Goal: Transaction & Acquisition: Purchase product/service

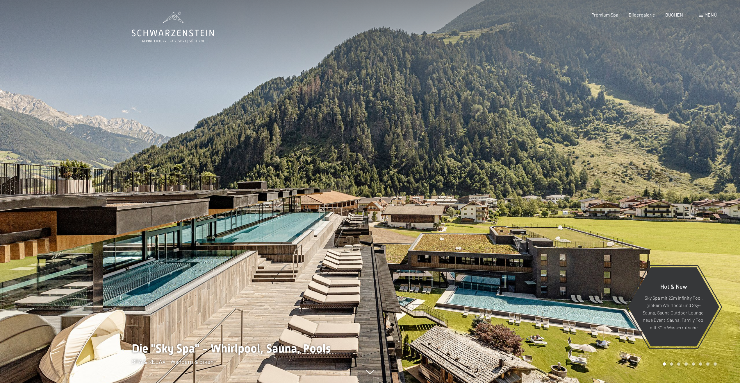
click at [695, 18] on div "Buchen Anfragen Premium Spa Bildergalerie BUCHEN Menü DE IT EN Gutschein Bilder…" at bounding box center [644, 15] width 146 height 6
click at [701, 15] on span at bounding box center [701, 15] width 4 height 3
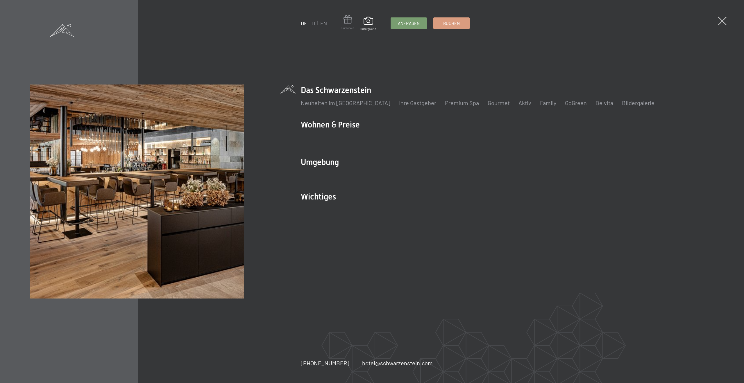
click at [350, 22] on span at bounding box center [347, 20] width 12 height 11
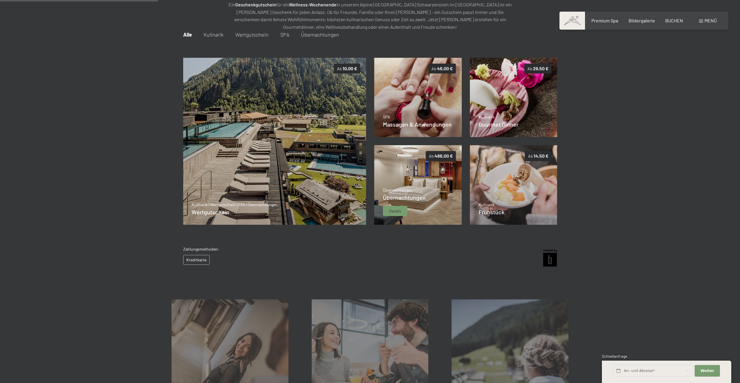
scroll to position [84, 0]
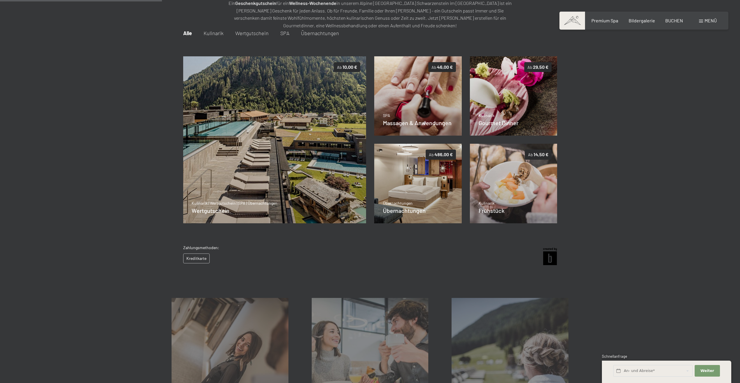
click at [212, 34] on span "Kulinarik" at bounding box center [213, 33] width 20 height 6
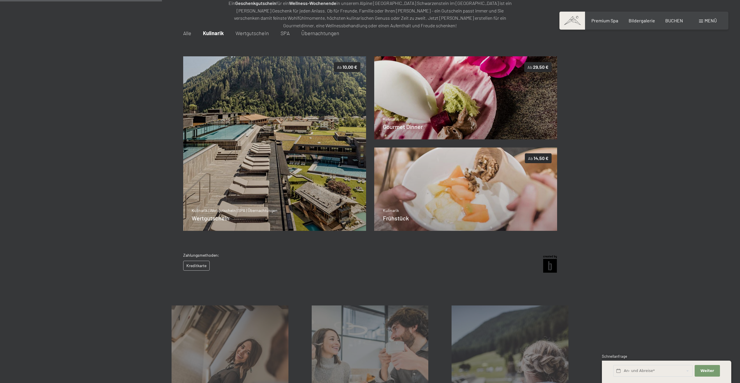
click at [254, 33] on span "Wertgutschein" at bounding box center [251, 33] width 33 height 6
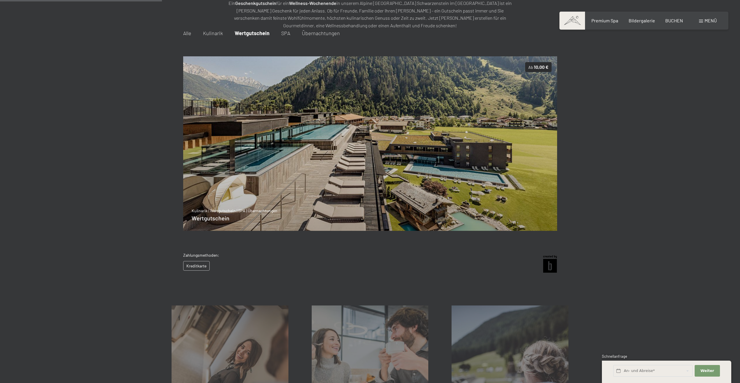
click at [285, 34] on span "SPA" at bounding box center [285, 33] width 9 height 6
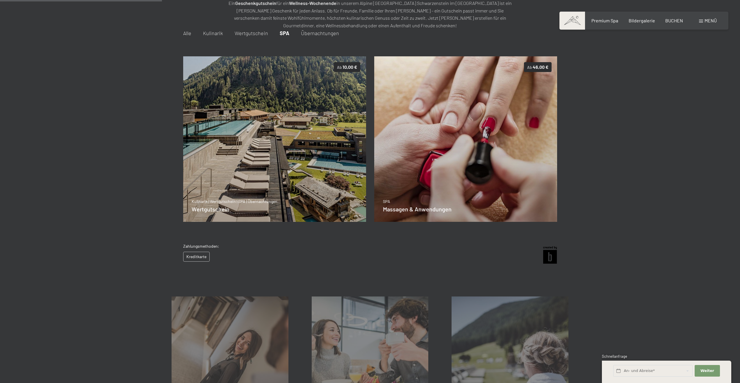
click at [323, 34] on span "Übernachtungen" at bounding box center [320, 33] width 38 height 6
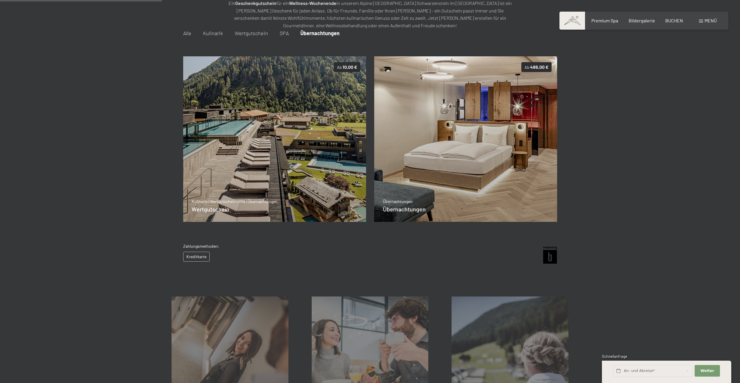
click at [253, 34] on span "Wertgutschein" at bounding box center [251, 33] width 33 height 6
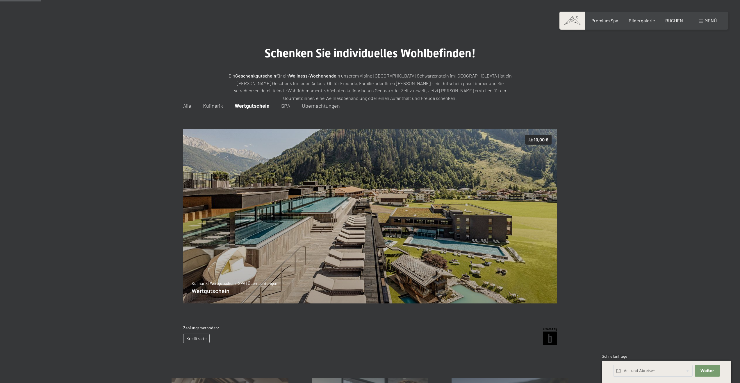
scroll to position [9, 0]
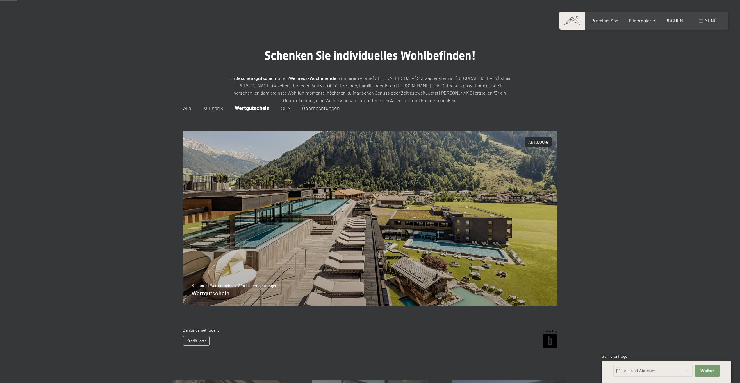
click at [182, 108] on bn-voucher-app at bounding box center [369, 228] width 397 height 248
click at [185, 108] on span "Alle" at bounding box center [187, 108] width 8 height 6
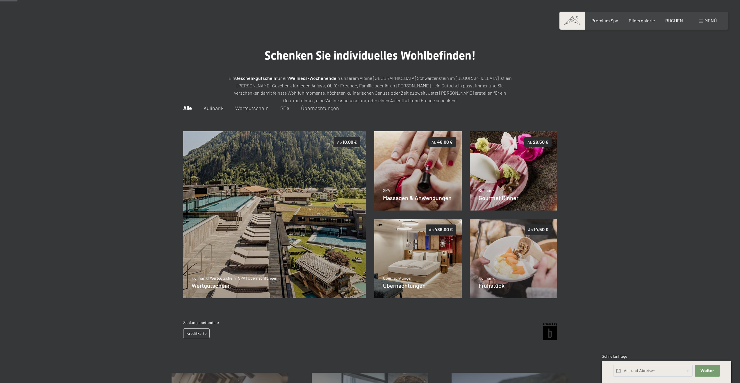
click at [214, 107] on span "Kulinarik" at bounding box center [213, 108] width 20 height 6
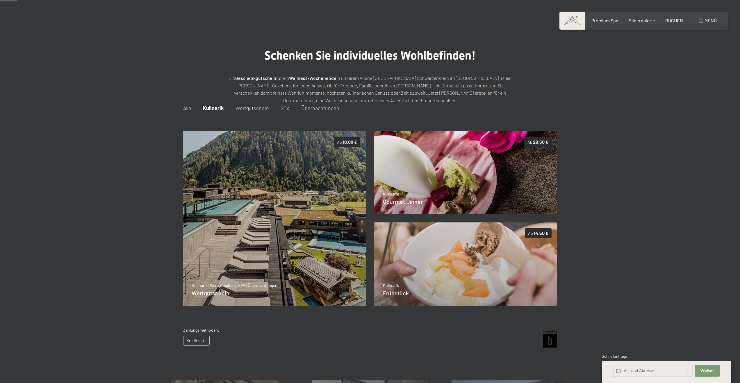
click at [257, 107] on span "Wertgutschein" at bounding box center [251, 108] width 33 height 6
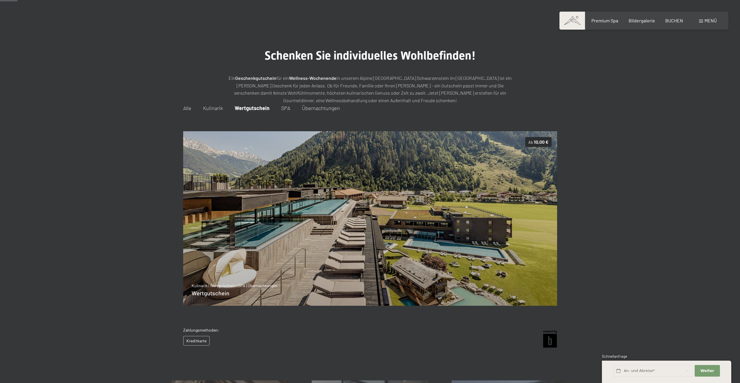
click at [287, 108] on span "SPA" at bounding box center [285, 108] width 9 height 6
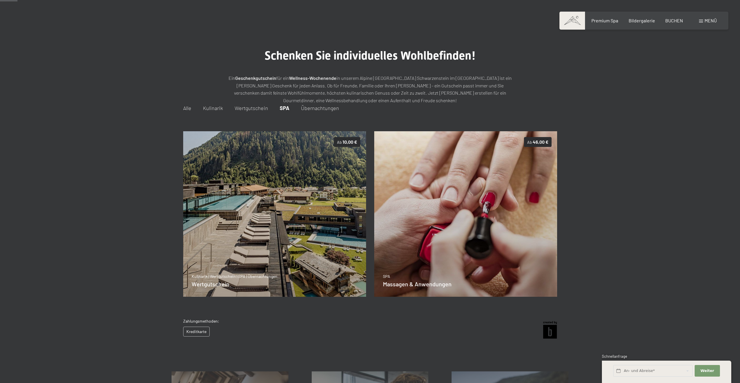
click at [325, 108] on span "Übernachtungen" at bounding box center [320, 108] width 38 height 6
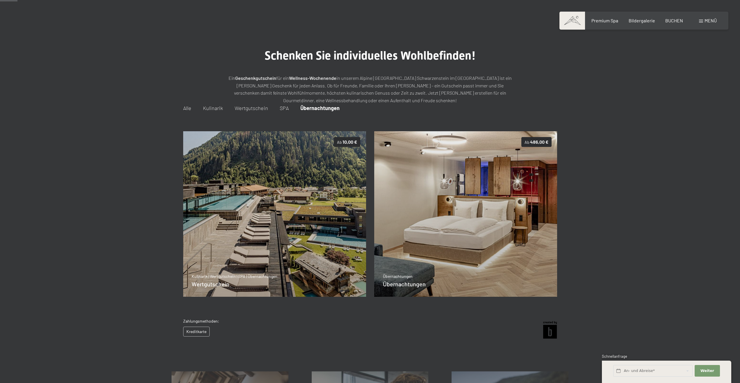
click at [284, 109] on span "SPA" at bounding box center [284, 108] width 9 height 6
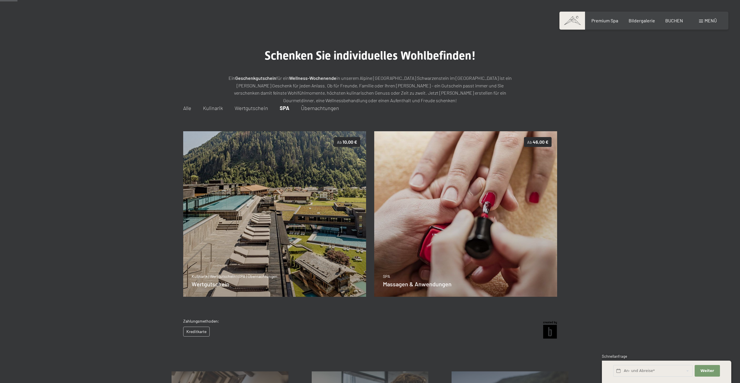
click at [188, 108] on span "Alle" at bounding box center [187, 108] width 8 height 6
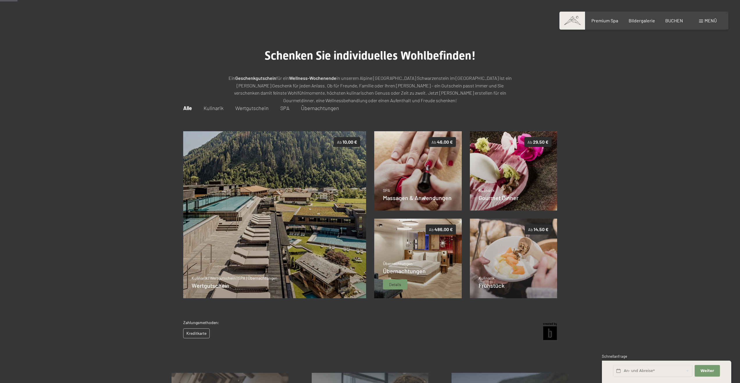
click at [432, 250] on img at bounding box center [417, 259] width 87 height 80
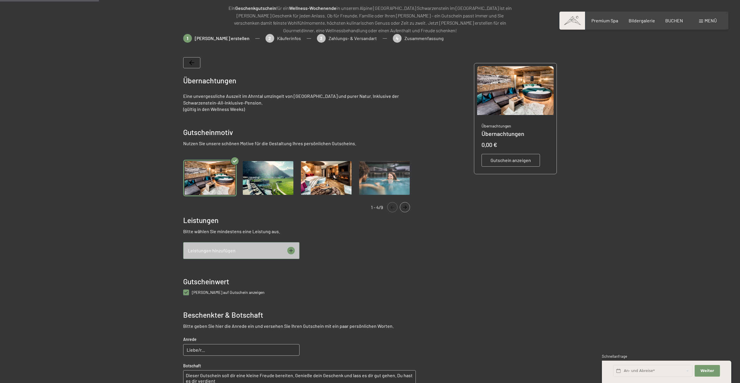
scroll to position [79, 0]
click at [224, 253] on span "Leistungen hinzufügen" at bounding box center [212, 251] width 48 height 6
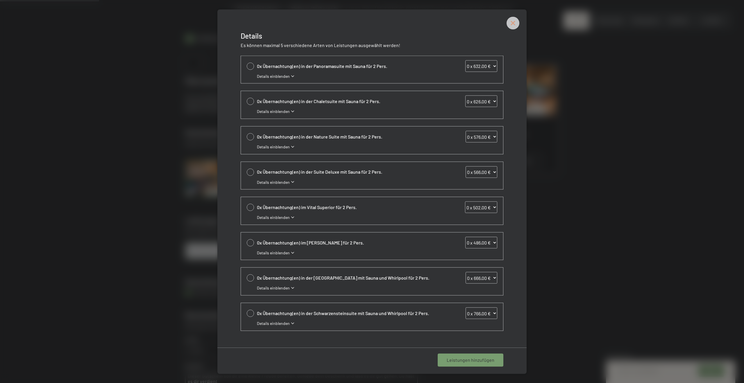
click at [513, 23] on icon at bounding box center [513, 23] width 6 height 6
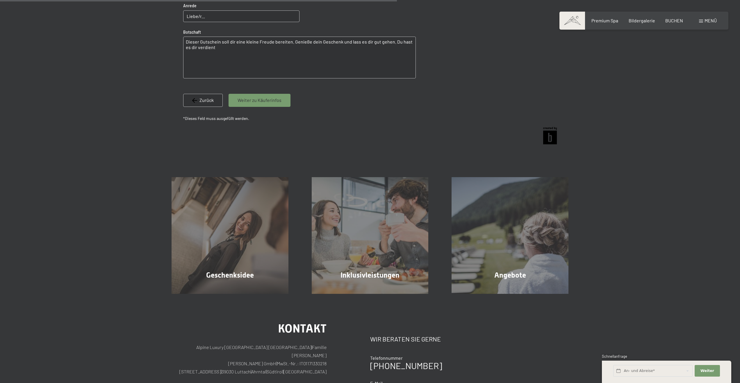
scroll to position [0, 0]
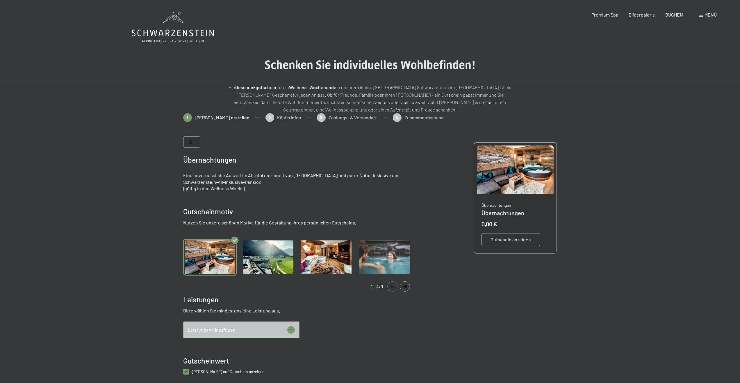
click at [187, 143] on div at bounding box center [191, 142] width 17 height 11
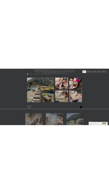
scroll to position [84, 0]
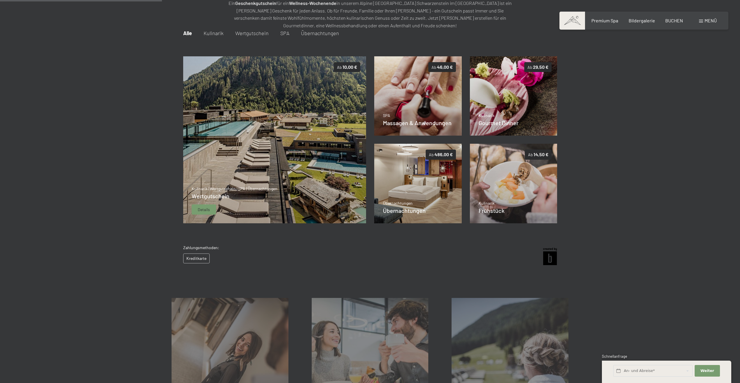
click at [204, 209] on span "Details" at bounding box center [204, 210] width 12 height 6
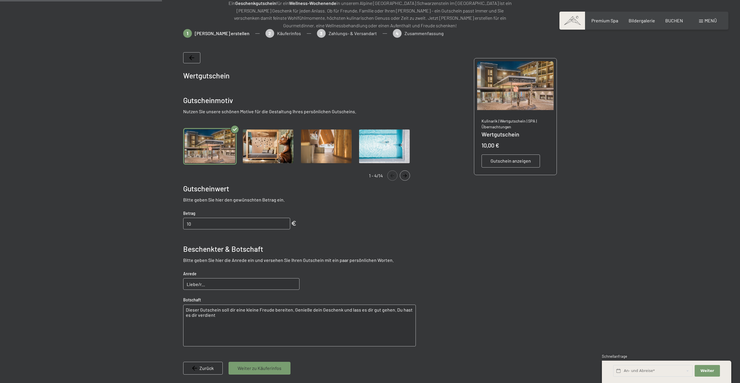
click at [192, 57] on icon at bounding box center [191, 58] width 5 height 5
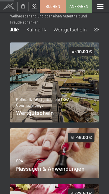
click at [55, 78] on img at bounding box center [54, 82] width 89 height 80
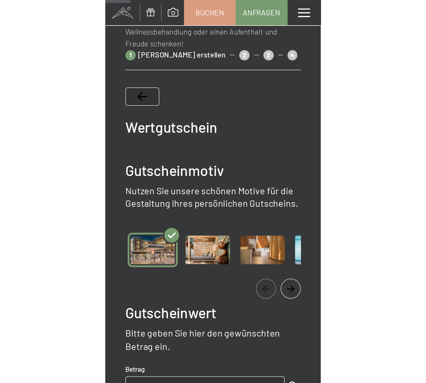
scroll to position [74, 0]
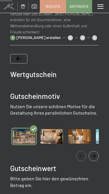
click at [17, 56] on icon at bounding box center [18, 58] width 5 height 5
